Goal: Obtain resource: Obtain resource

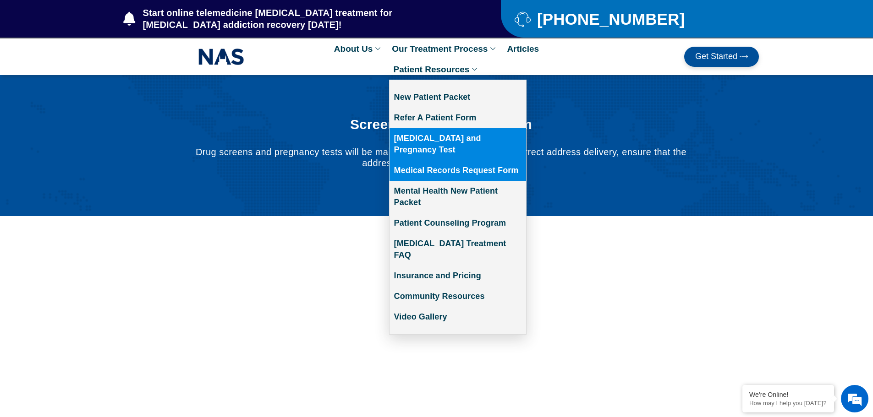
drag, startPoint x: 451, startPoint y: 155, endPoint x: 441, endPoint y: 147, distance: 12.7
click at [451, 160] on link "Medical Records Request Form" at bounding box center [457, 170] width 137 height 21
drag, startPoint x: 450, startPoint y: 158, endPoint x: 474, endPoint y: 146, distance: 26.6
click at [450, 160] on link "Medical Records Request Form" at bounding box center [457, 170] width 137 height 21
